Goal: Task Accomplishment & Management: Complete application form

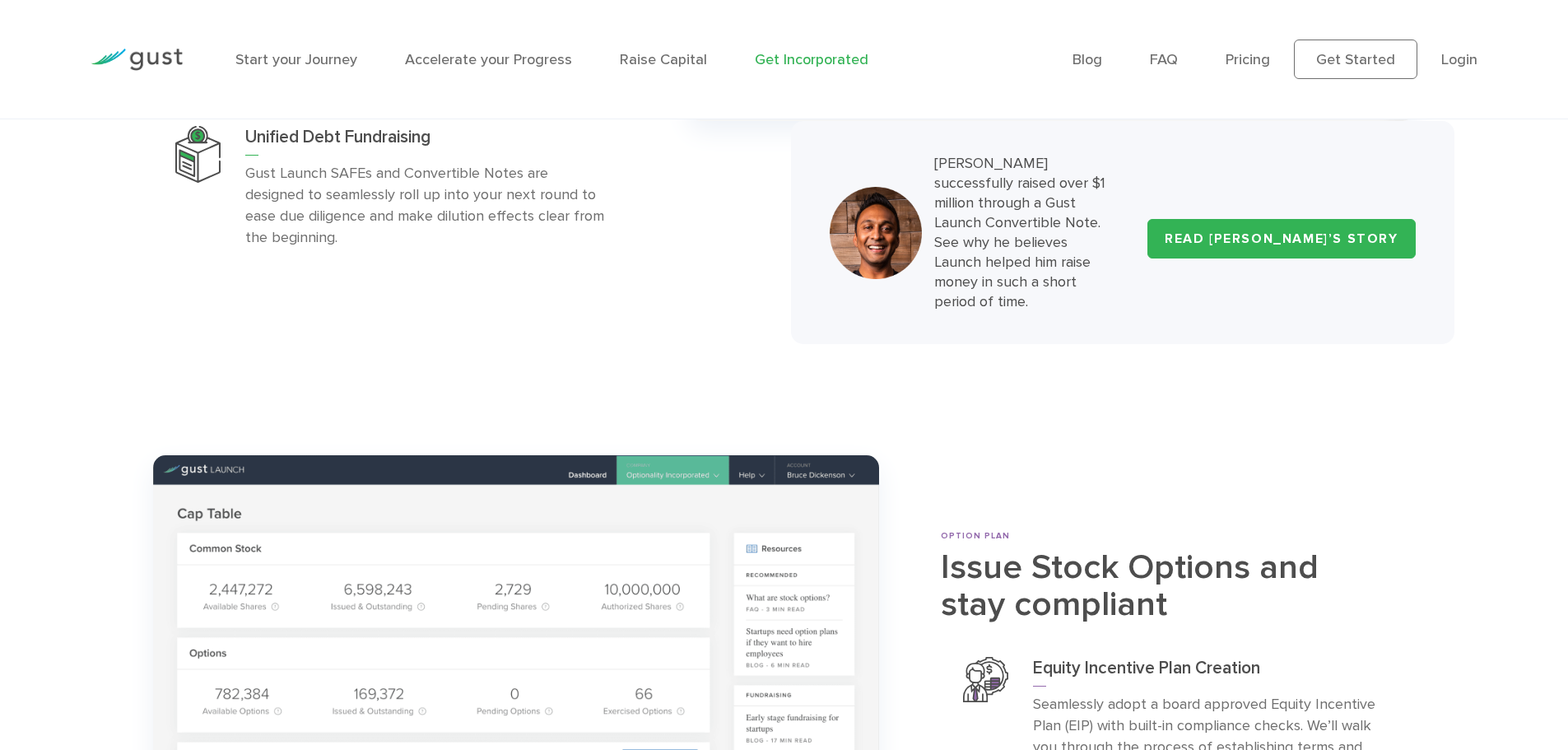
scroll to position [5684, 0]
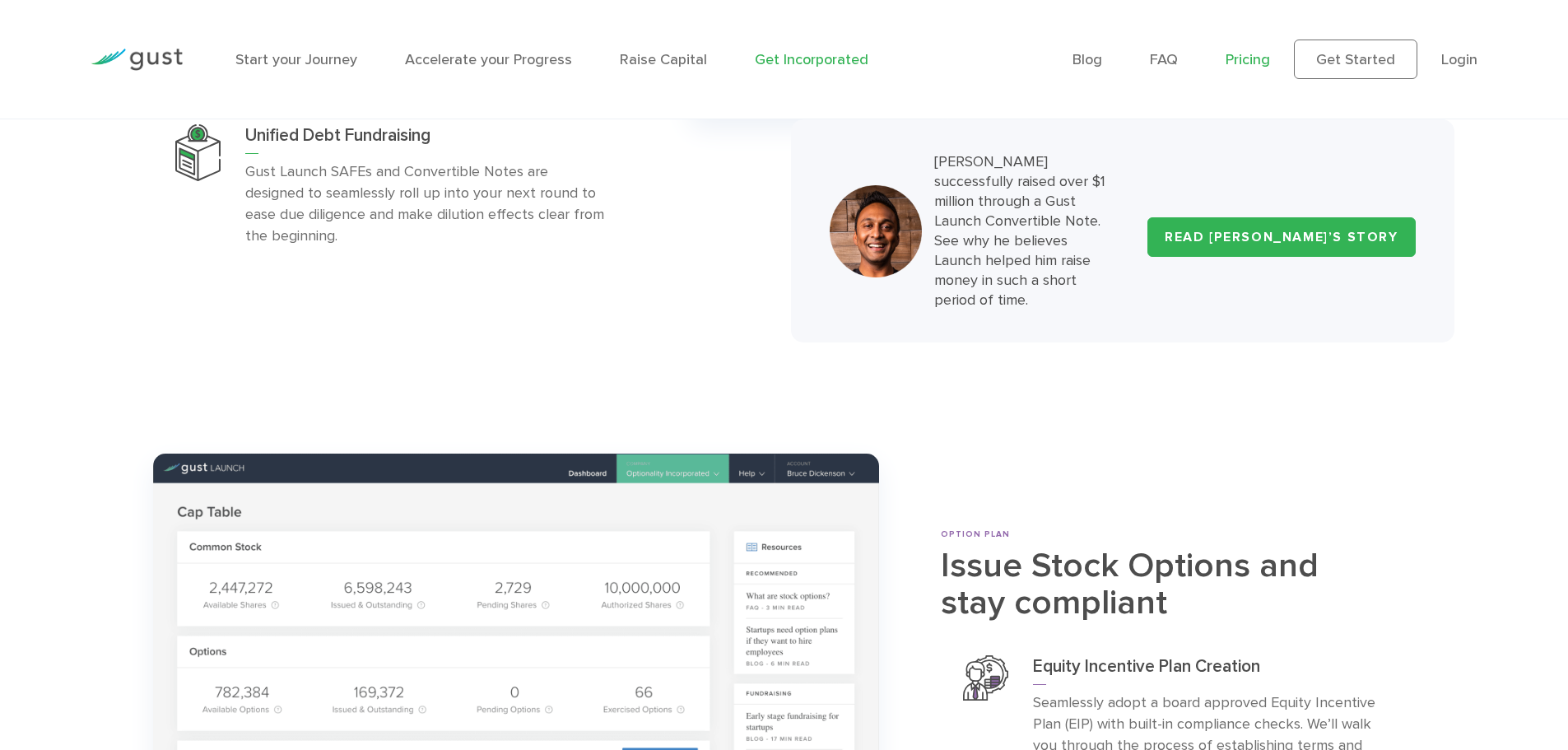
click at [1267, 52] on link "Pricing" at bounding box center [1248, 59] width 45 height 17
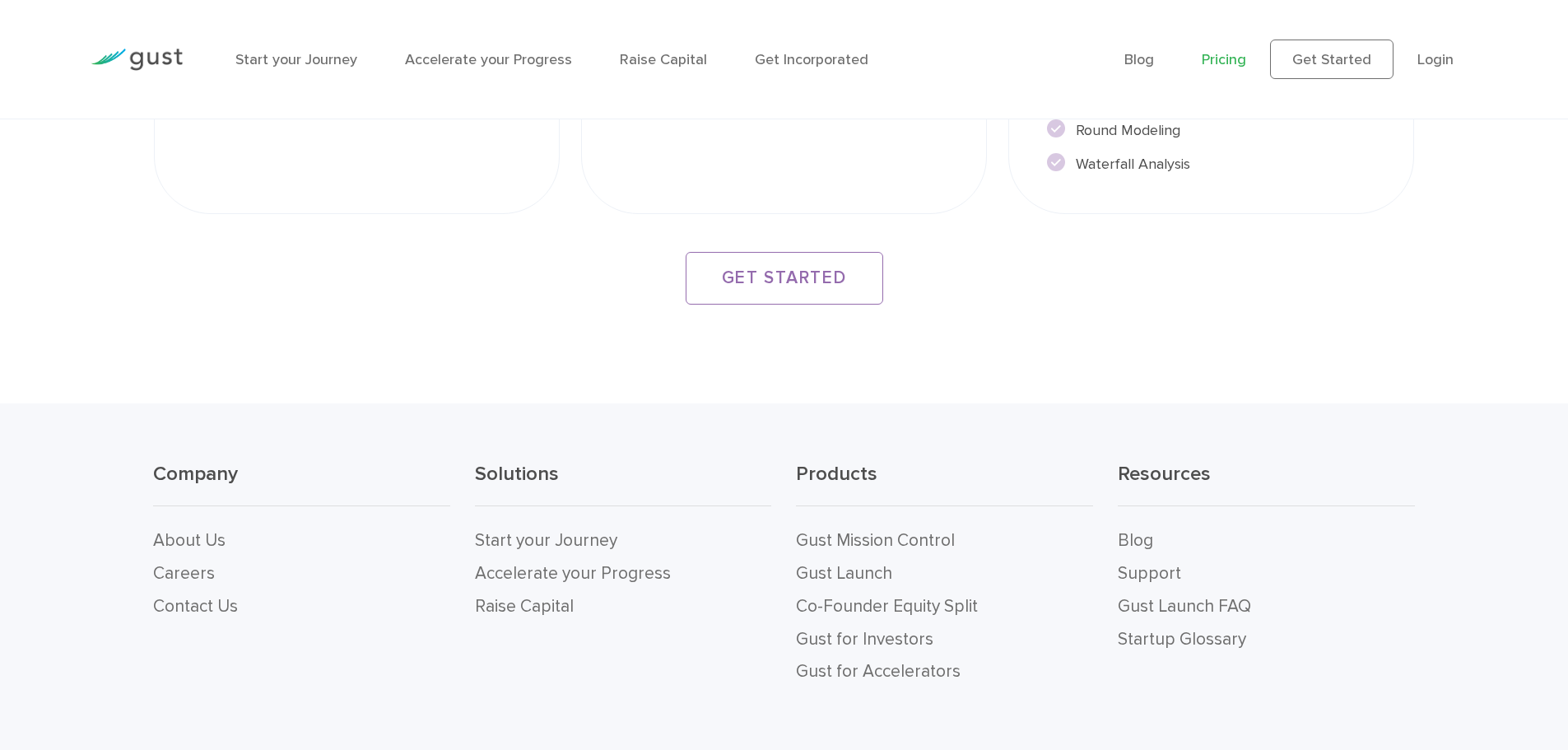
scroll to position [3213, 0]
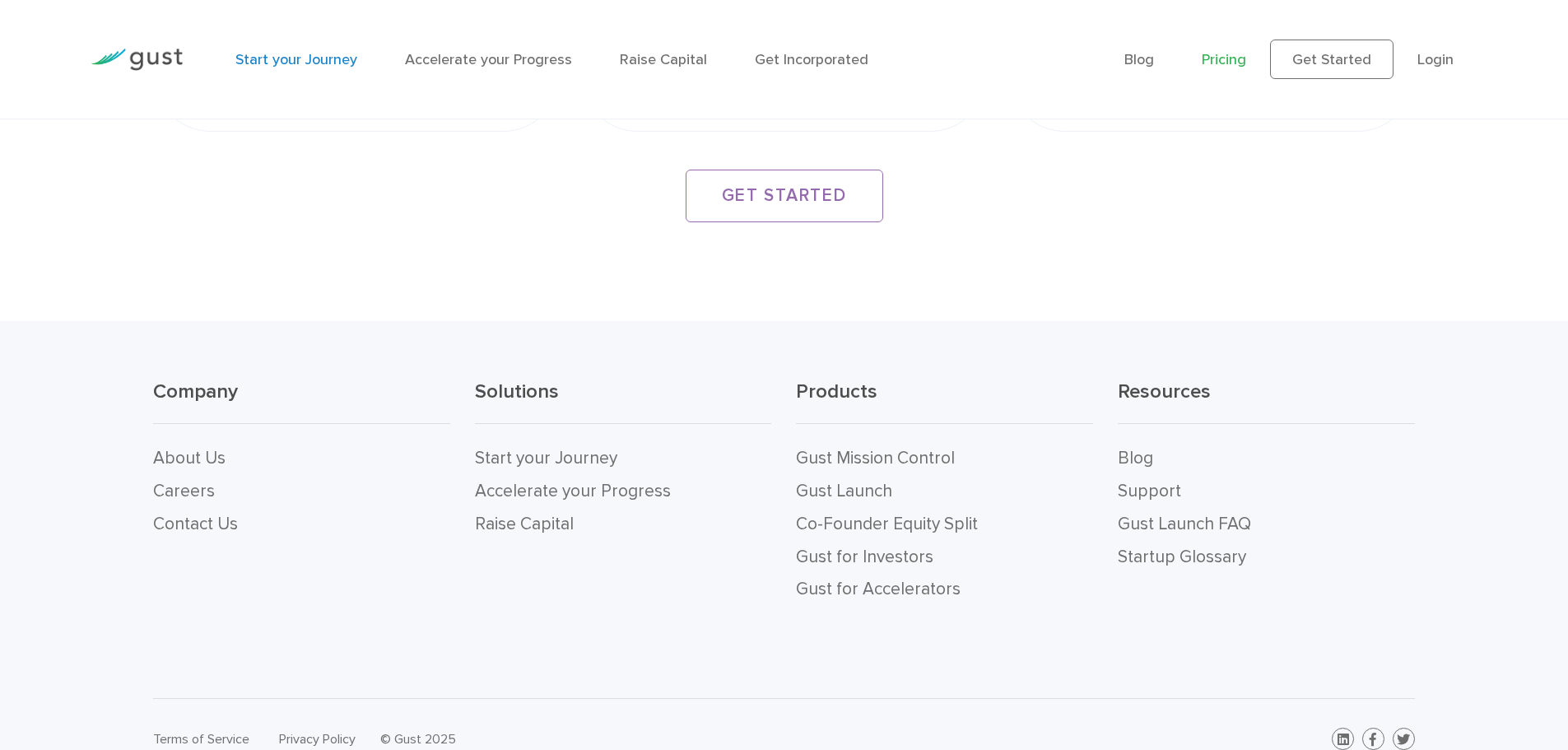
click at [283, 56] on link "Start your Journey" at bounding box center [296, 59] width 122 height 17
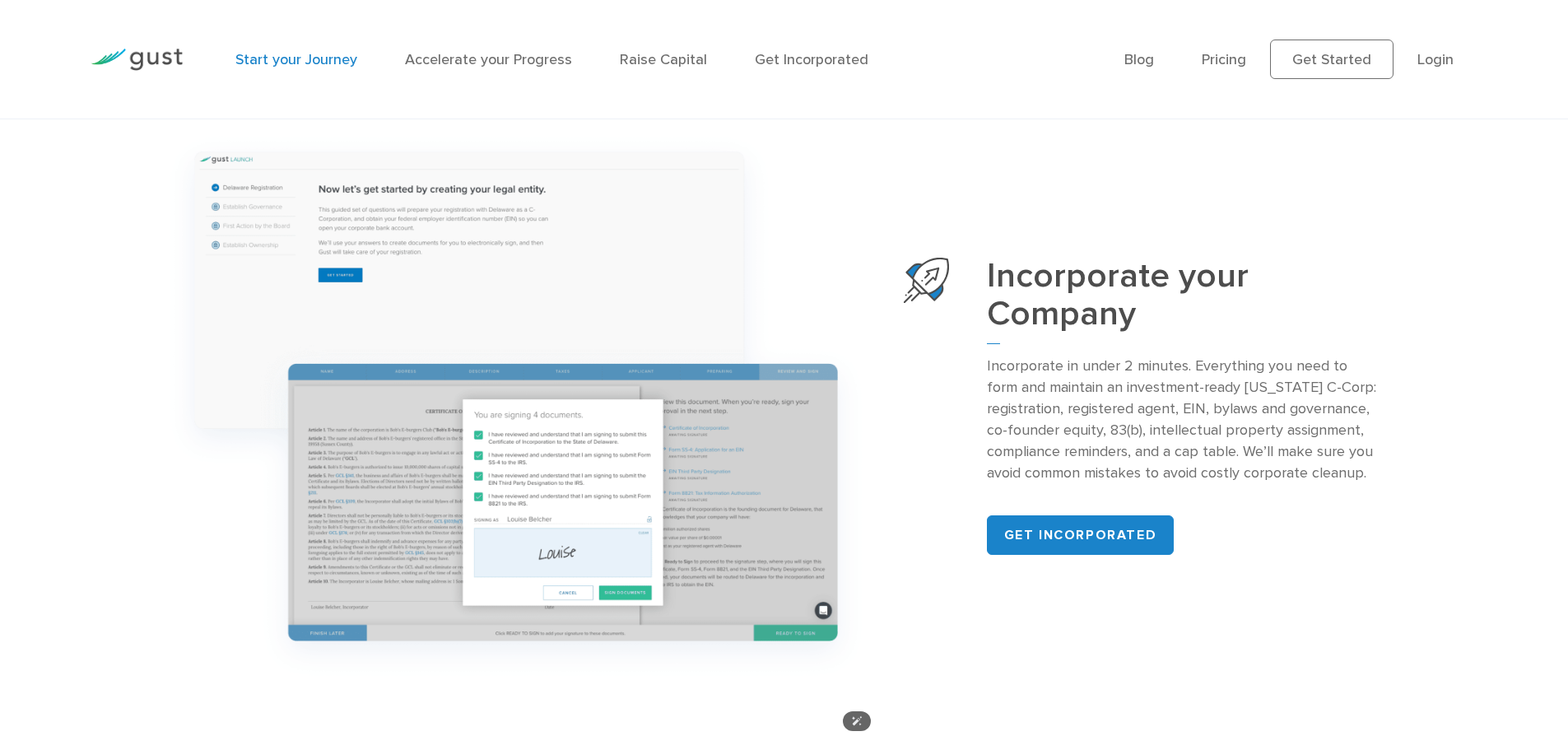
scroll to position [2059, 0]
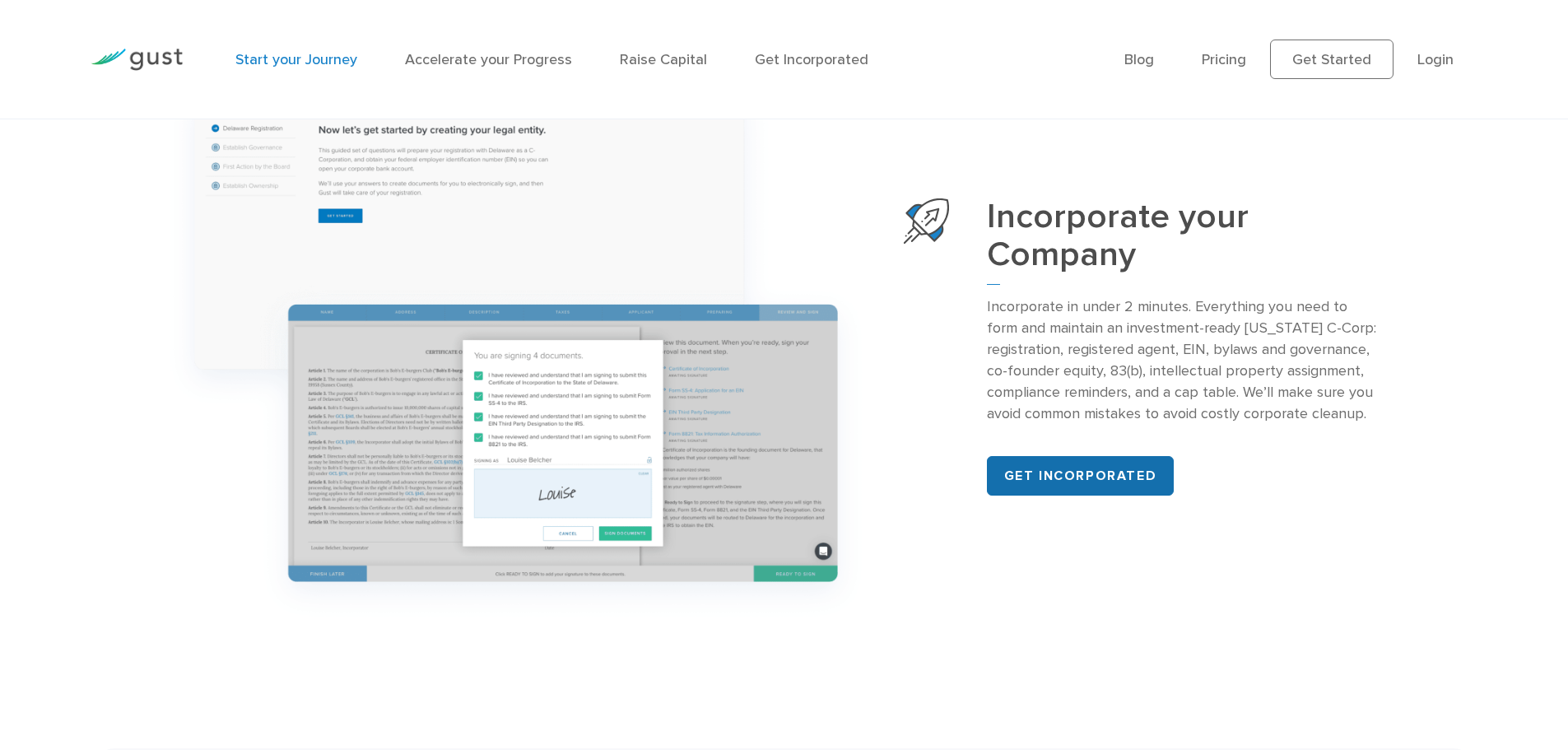
click at [1124, 476] on link "Get incorporated" at bounding box center [1081, 476] width 188 height 39
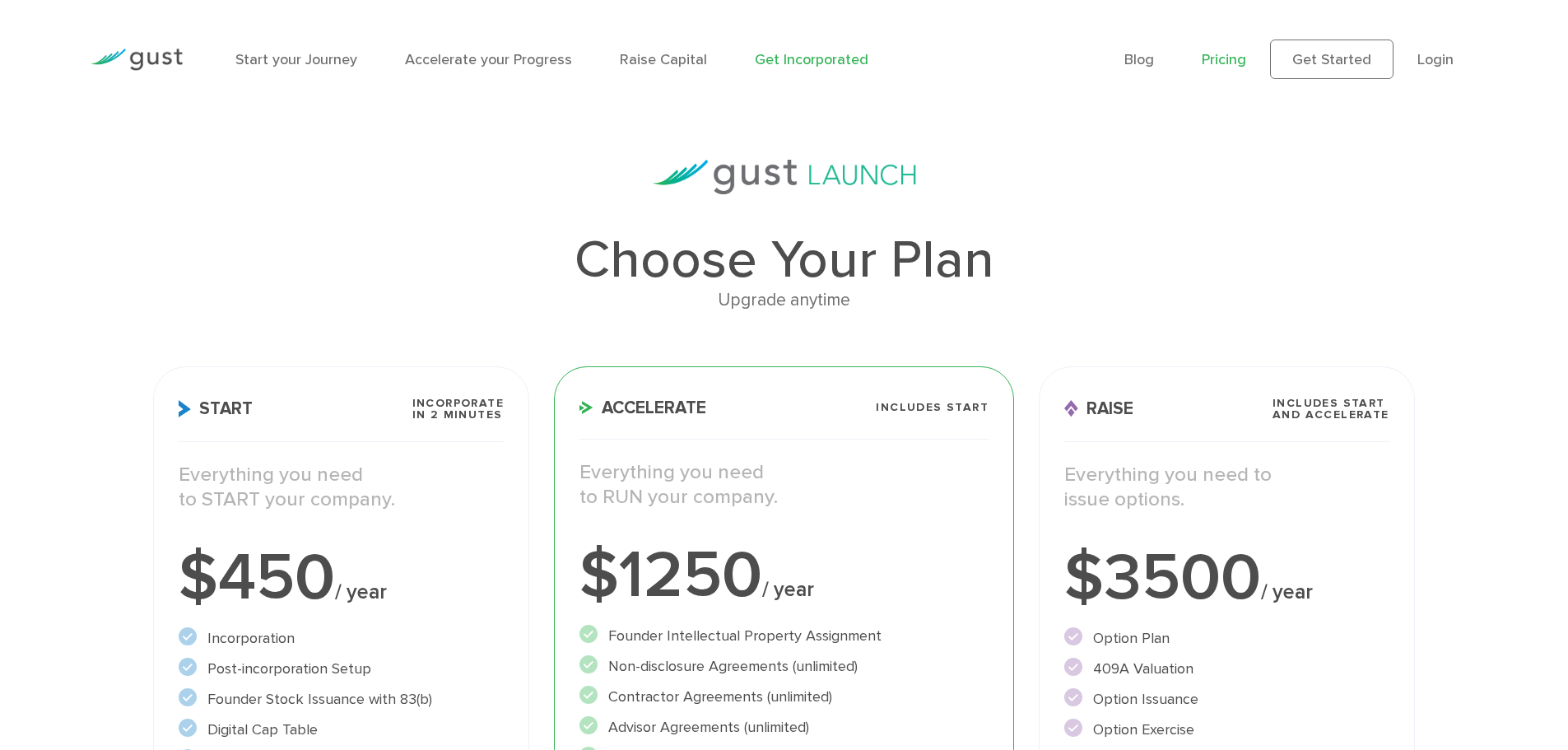
click at [824, 55] on link "Get Incorporated" at bounding box center [811, 59] width 114 height 17
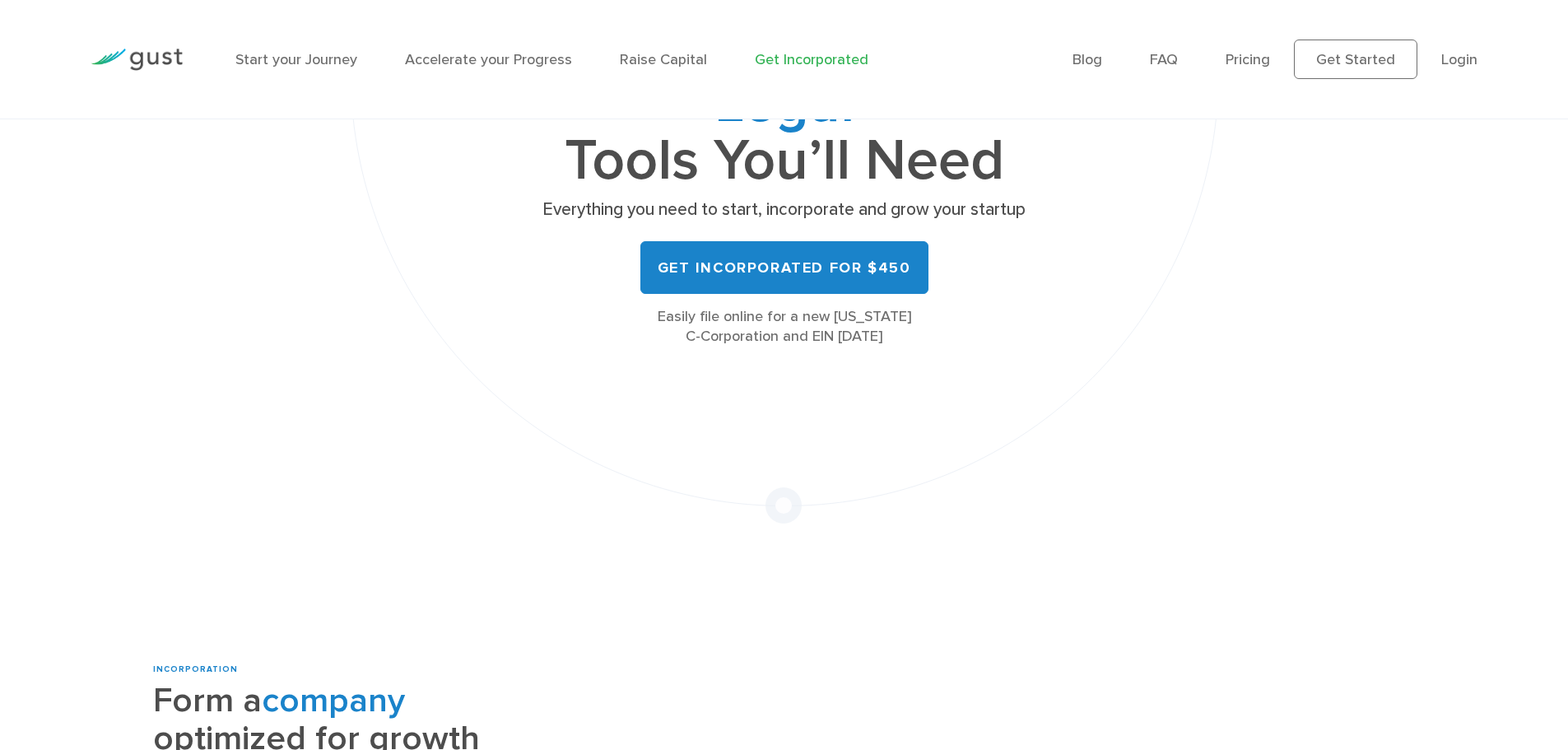
scroll to position [247, 0]
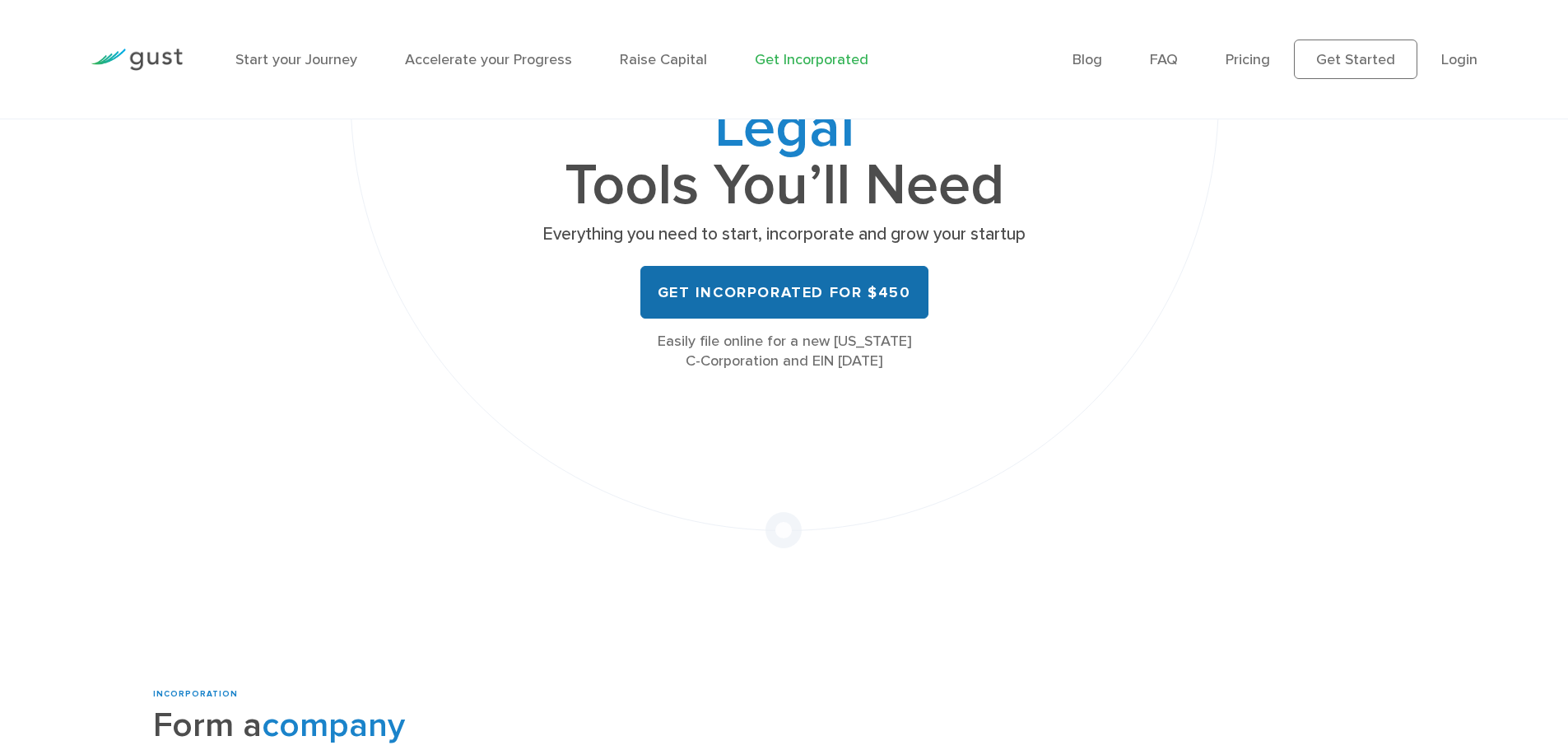
click at [816, 277] on link "Get Incorporated for $450" at bounding box center [784, 292] width 288 height 53
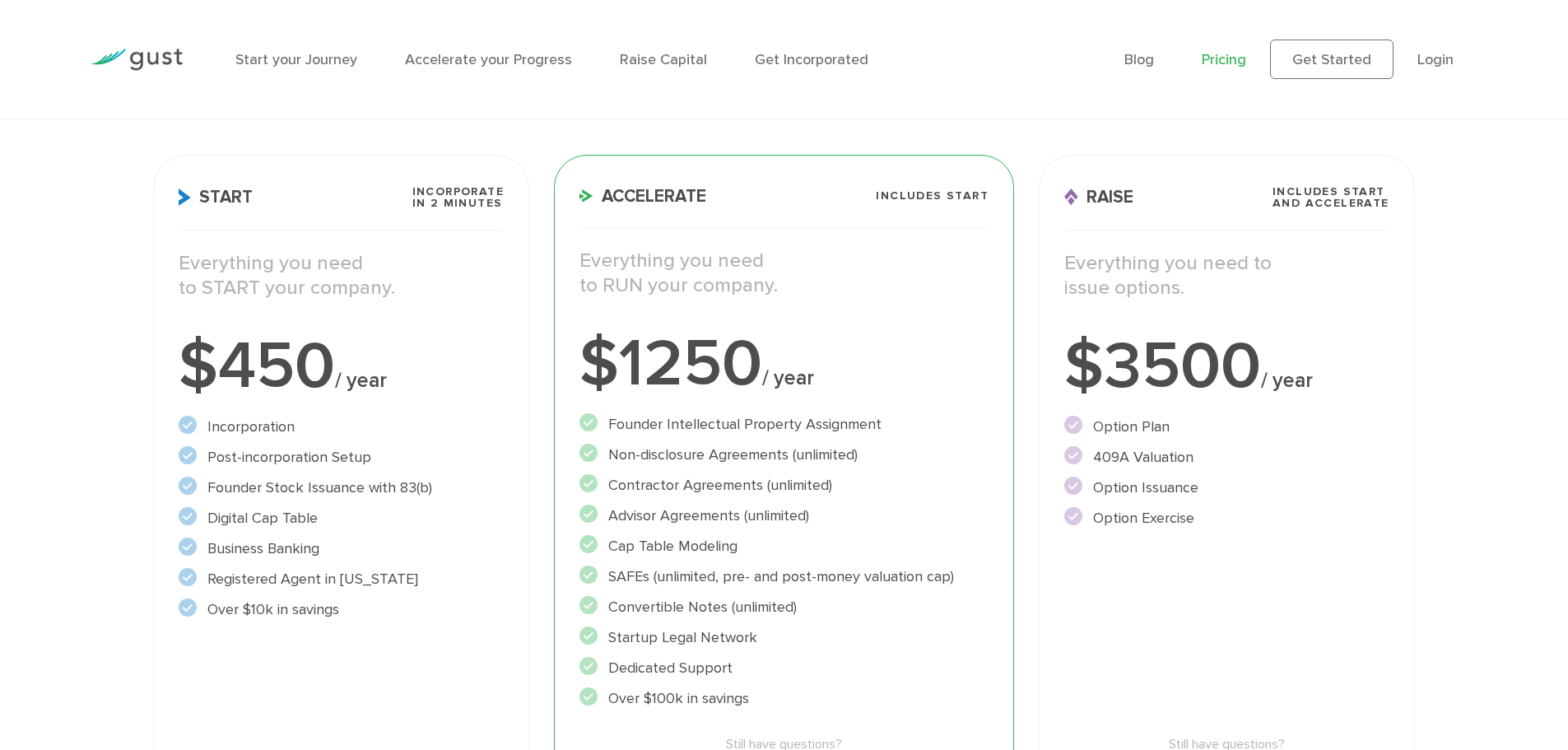
scroll to position [247, 0]
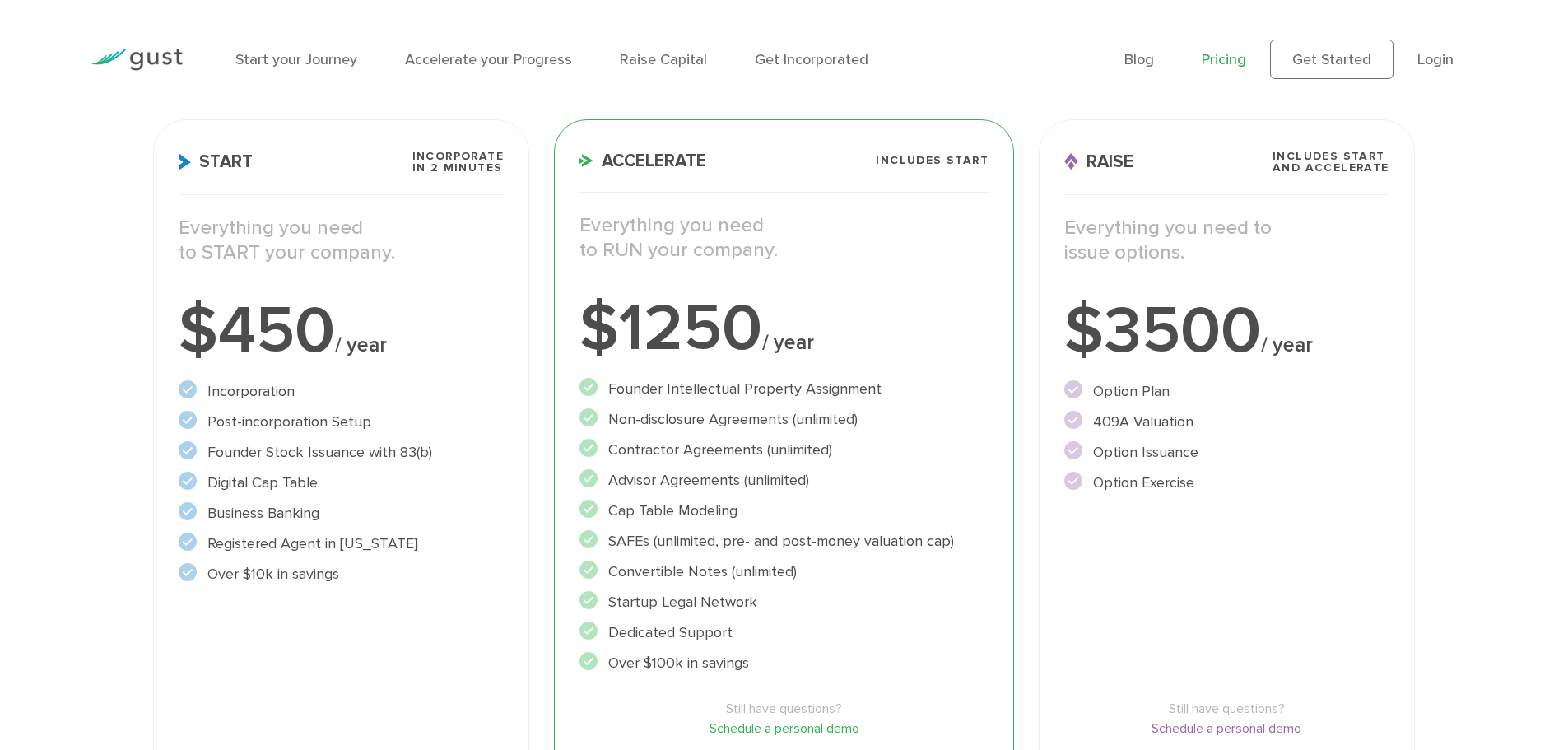
click at [360, 168] on h3 "Start Incorporate in 2 Minutes" at bounding box center [342, 173] width 326 height 45
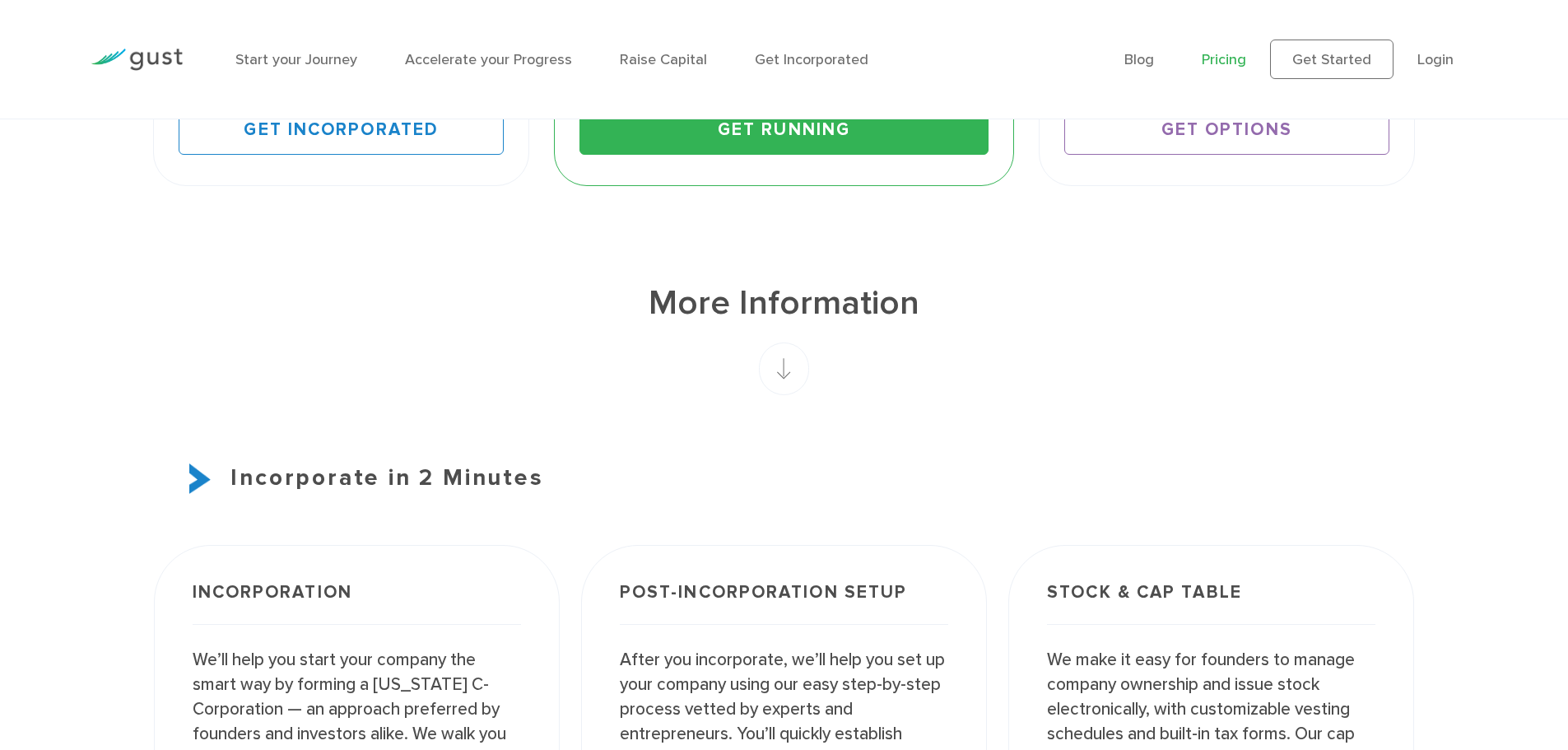
scroll to position [741, 0]
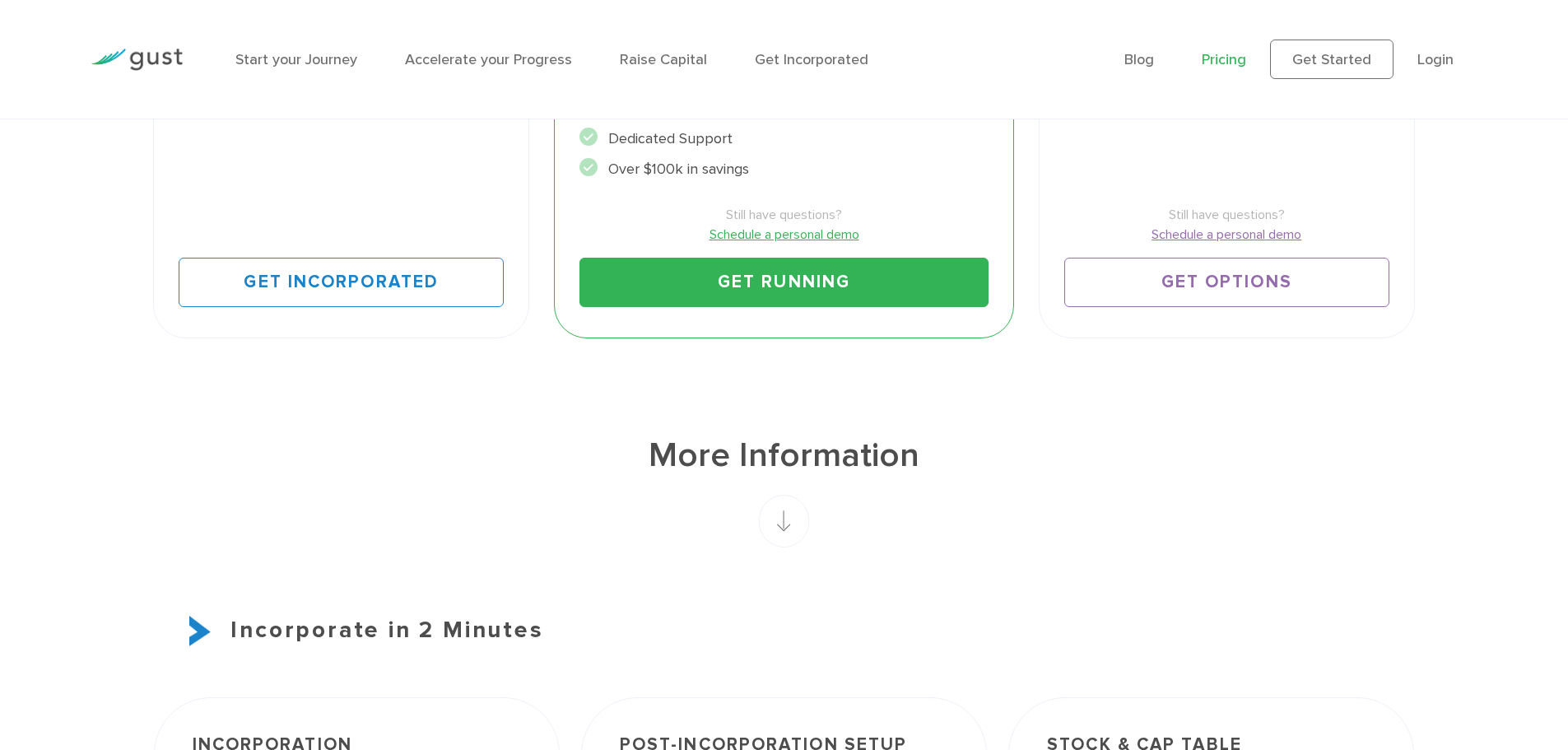
click at [782, 277] on link "Get Running" at bounding box center [784, 282] width 409 height 49
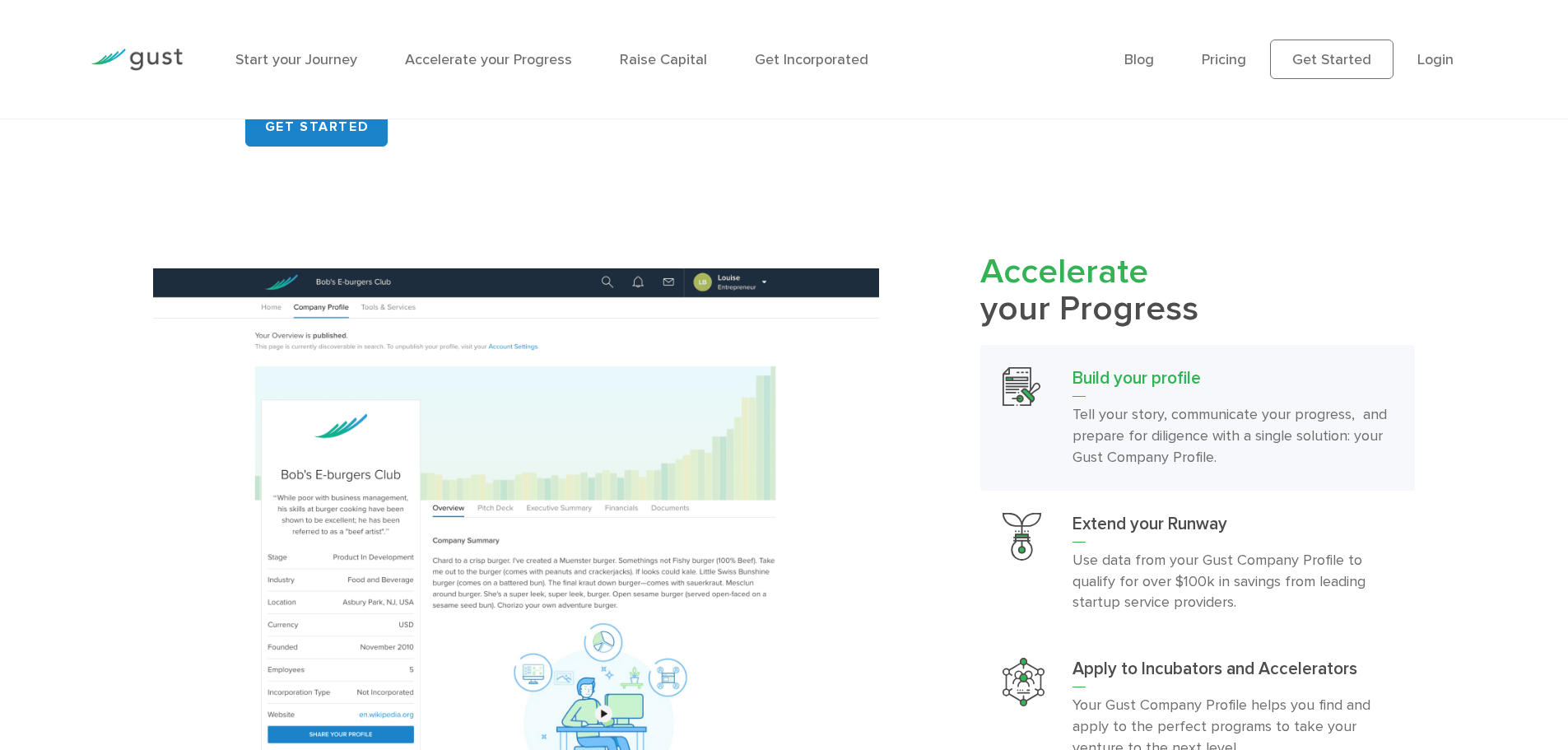
scroll to position [1648, 0]
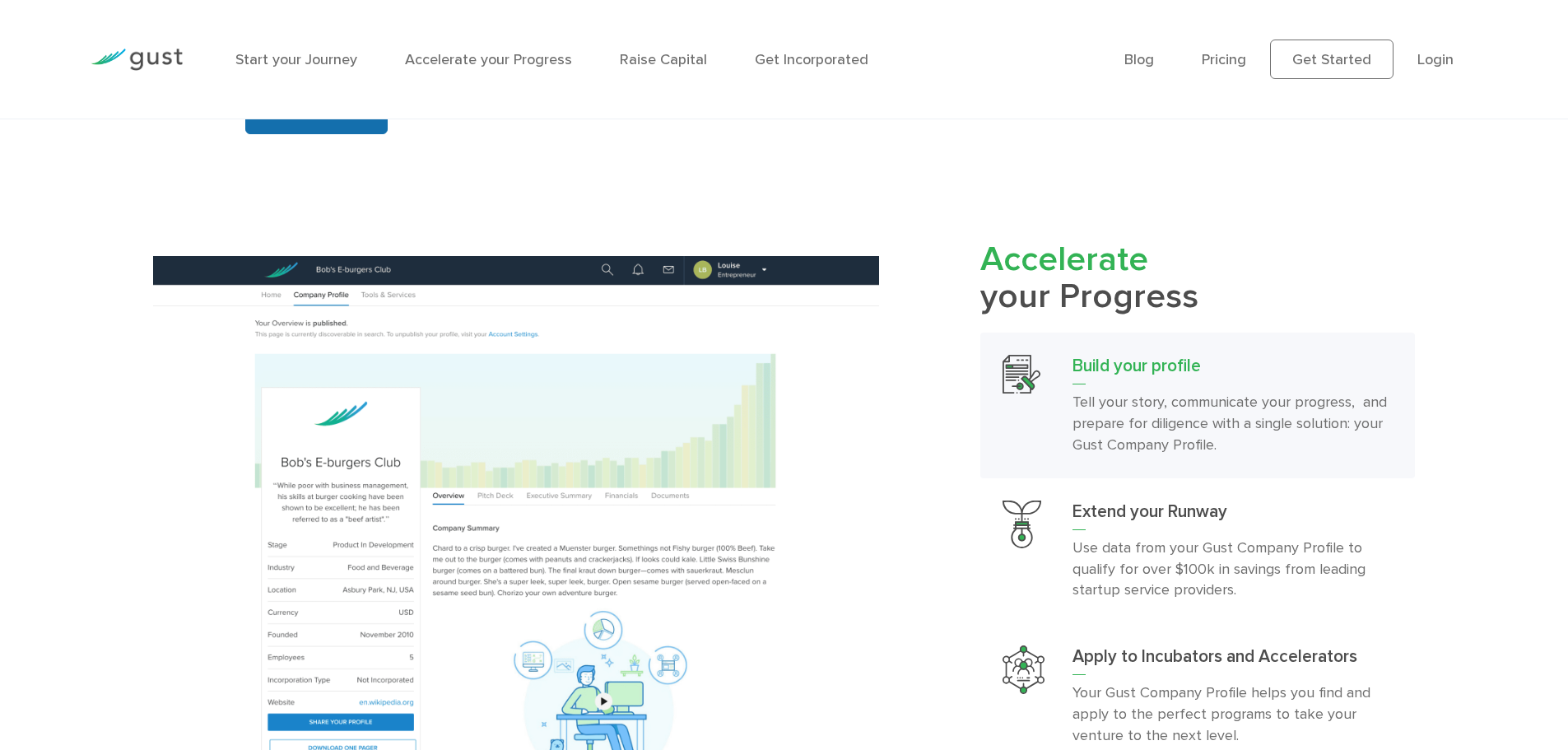
click at [349, 134] on link "GET STARTED" at bounding box center [316, 115] width 142 height 39
